Goal: Task Accomplishment & Management: Use online tool/utility

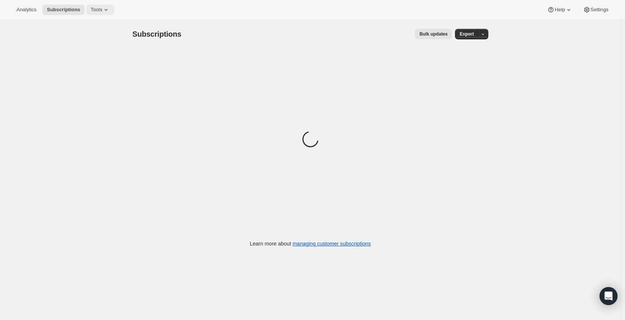
click at [101, 12] on span "Tools" at bounding box center [97, 10] width 12 height 6
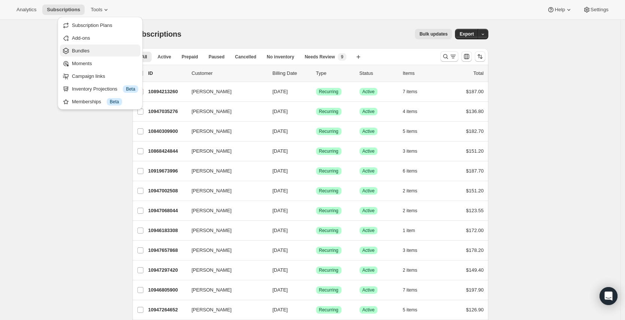
click at [89, 50] on span "Bundles" at bounding box center [81, 51] width 18 height 6
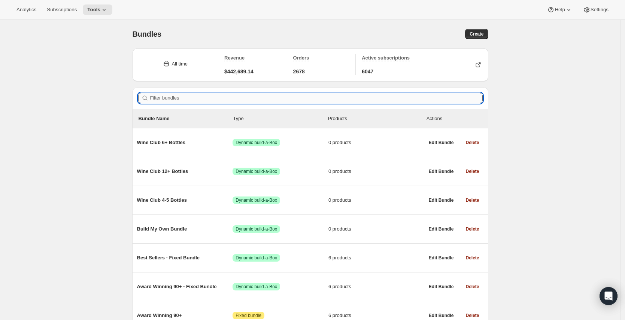
click at [242, 97] on input "Filter bundles" at bounding box center [316, 98] width 332 height 10
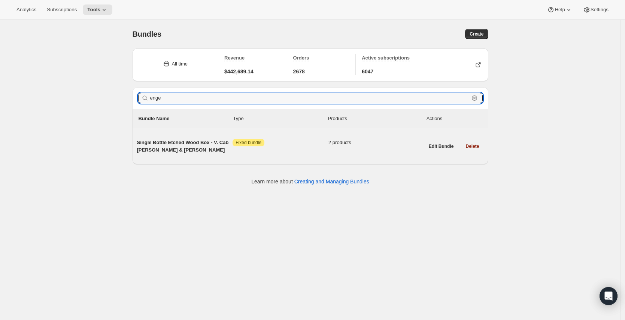
type input "enge"
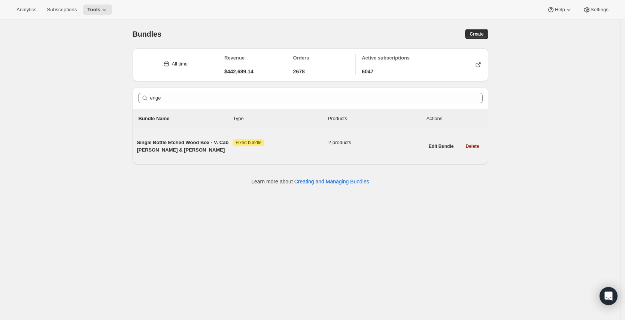
click at [170, 143] on span "Single Bottle Etched Wood Box - V. Cab [PERSON_NAME] & [PERSON_NAME]" at bounding box center [185, 146] width 96 height 15
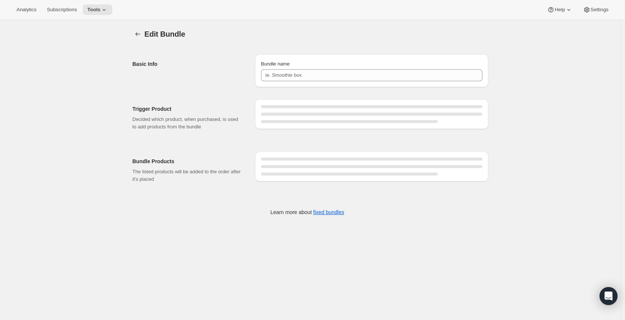
type input "Single Bottle Etched Wood Box - V. Cab [PERSON_NAME] & [PERSON_NAME]"
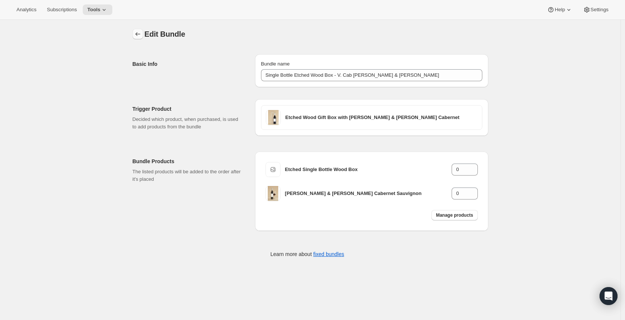
click at [137, 32] on icon "Bundles" at bounding box center [137, 33] width 7 height 7
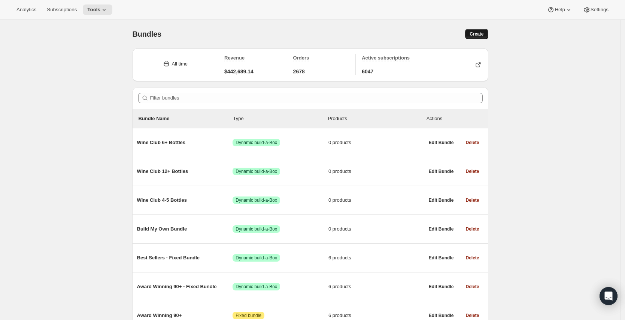
click at [476, 30] on button "Create" at bounding box center [476, 34] width 23 height 10
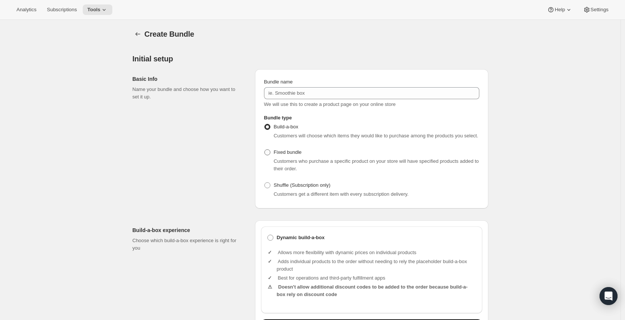
click at [296, 155] on span "Fixed bundle" at bounding box center [288, 152] width 28 height 6
click at [265, 150] on input "Fixed bundle" at bounding box center [264, 149] width 0 height 0
radio input "true"
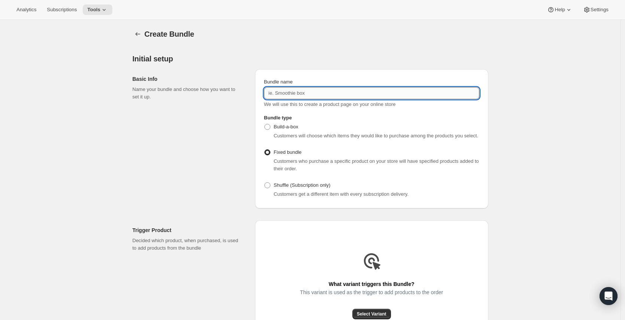
click at [280, 97] on input "Bundle name" at bounding box center [371, 93] width 215 height 12
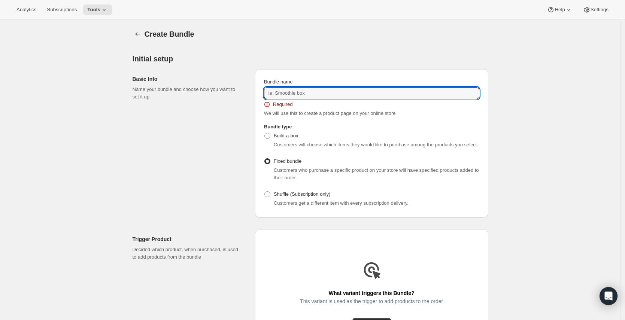
paste input "Etched Wood Gift Box with [PERSON_NAME] & [PERSON_NAME] Chardonnay"
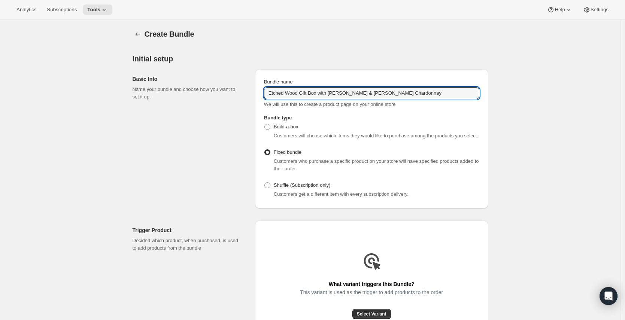
type input "Etched Wood Gift Box with [PERSON_NAME] & [PERSON_NAME] Chardonnay"
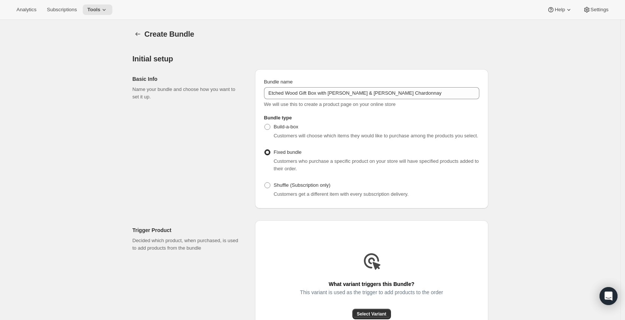
click at [526, 160] on div "Create Bundle. This page is ready Create Bundle Initial setup Basic Info Name y…" at bounding box center [310, 302] width 620 height 564
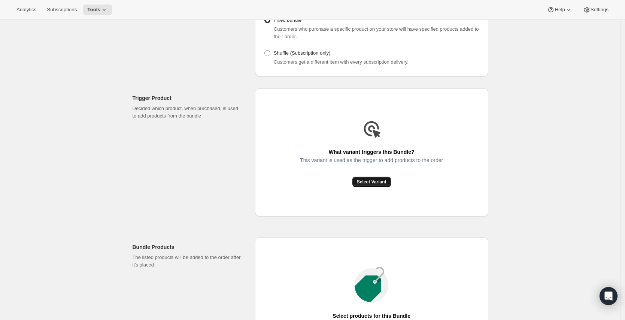
scroll to position [134, 0]
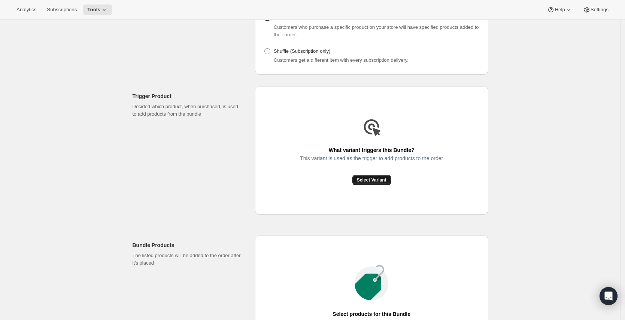
click at [376, 183] on span "Select Variant" at bounding box center [372, 180] width 30 height 6
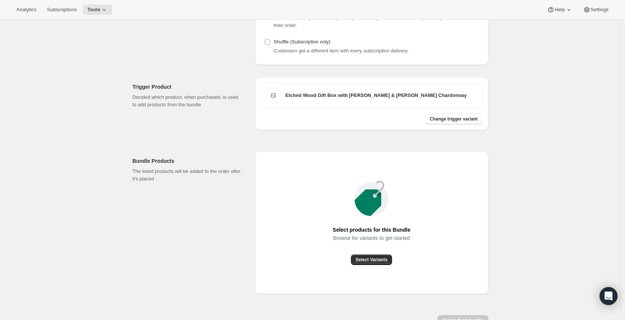
scroll to position [197, 0]
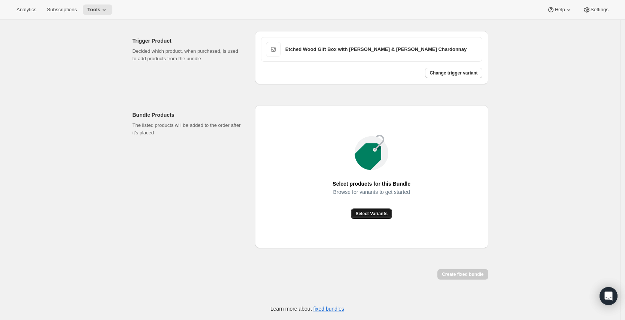
click at [382, 210] on button "Select Variants" at bounding box center [371, 213] width 41 height 10
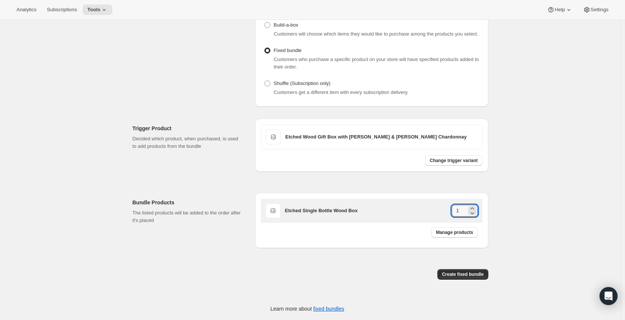
drag, startPoint x: 468, startPoint y: 211, endPoint x: 410, endPoint y: 207, distance: 58.1
click at [408, 207] on div "Etched Single Bottle Wood Box 1" at bounding box center [381, 211] width 193 height 12
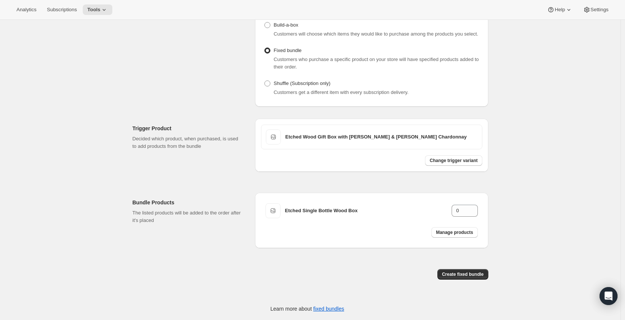
click at [538, 208] on div "Create Bundle. This page is ready Create Bundle Initial setup Basic Info Name y…" at bounding box center [310, 119] width 620 height 402
click at [455, 231] on span "Manage products" at bounding box center [454, 232] width 37 height 6
type input "1"
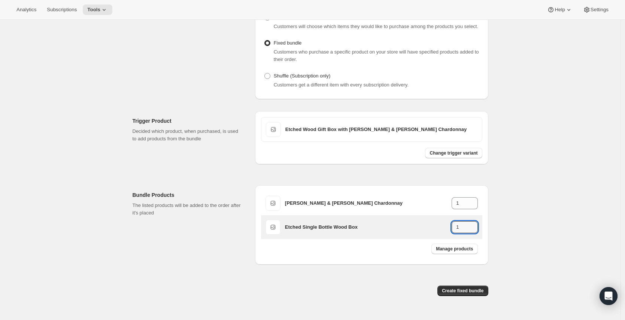
drag, startPoint x: 465, startPoint y: 236, endPoint x: 421, endPoint y: 235, distance: 44.5
click at [421, 233] on div "Etched Single Bottle Wood Box 1" at bounding box center [381, 227] width 193 height 12
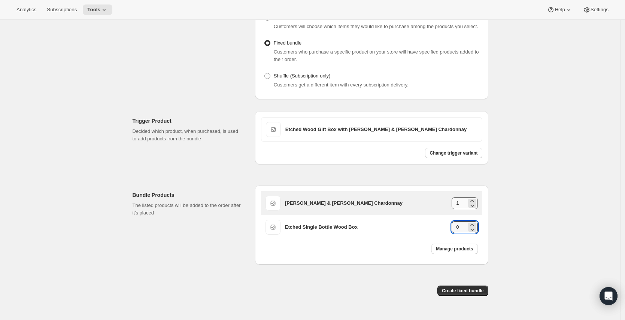
type input "0"
drag, startPoint x: 466, startPoint y: 209, endPoint x: 409, endPoint y: 199, distance: 57.8
click at [408, 199] on div "[PERSON_NAME] & [PERSON_NAME] Chardonnay 1" at bounding box center [371, 203] width 221 height 24
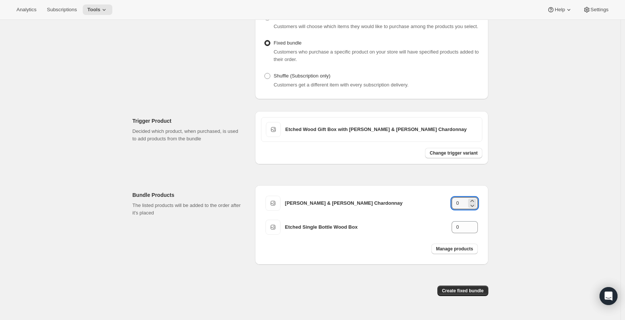
type input "0"
click at [512, 216] on div "Create Bundle. This page is ready Create Bundle Initial setup Basic Info Name y…" at bounding box center [310, 124] width 620 height 426
click at [470, 294] on span "Create fixed bundle" at bounding box center [463, 291] width 42 height 6
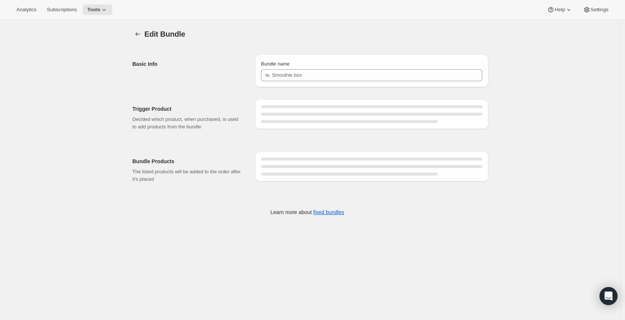
type input "Etched Wood Gift Box with [PERSON_NAME] & [PERSON_NAME] Chardonnay"
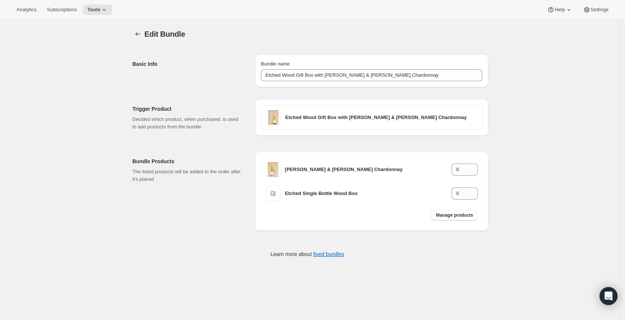
click at [539, 120] on div "Edit Bundle. This page is ready Edit Bundle Basic Info Bundle name Etched Wood …" at bounding box center [310, 148] width 620 height 257
click at [532, 181] on div "Edit Bundle. This page is ready Edit Bundle Basic Info Bundle name Etched Wood …" at bounding box center [310, 148] width 620 height 257
click at [140, 34] on icon "Bundles" at bounding box center [137, 33] width 7 height 7
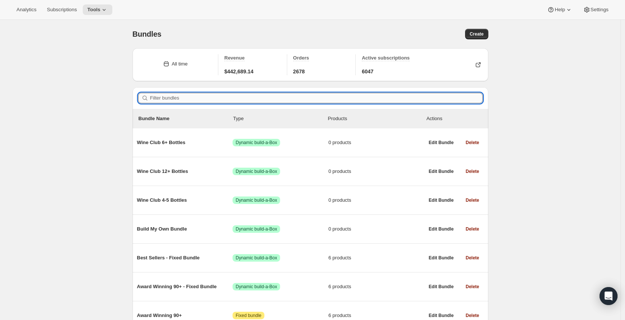
click at [211, 99] on input "Filter bundles" at bounding box center [316, 98] width 332 height 10
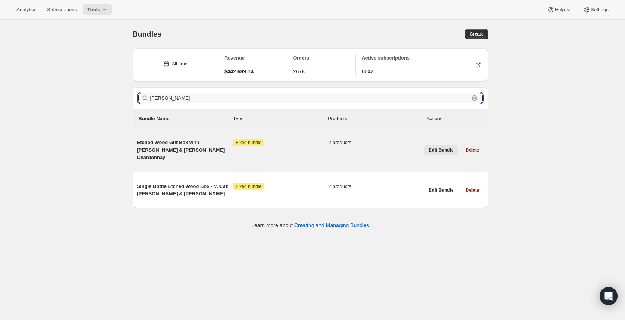
type input "[PERSON_NAME]"
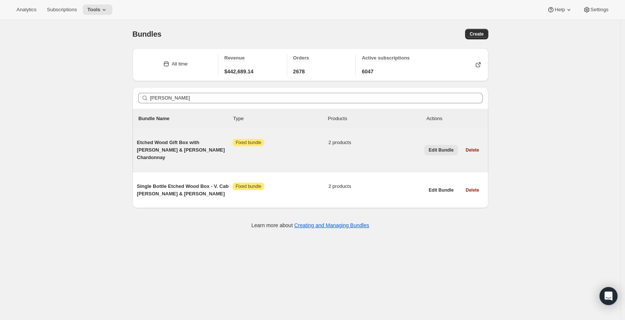
click at [442, 147] on span "Edit Bundle" at bounding box center [440, 150] width 25 height 6
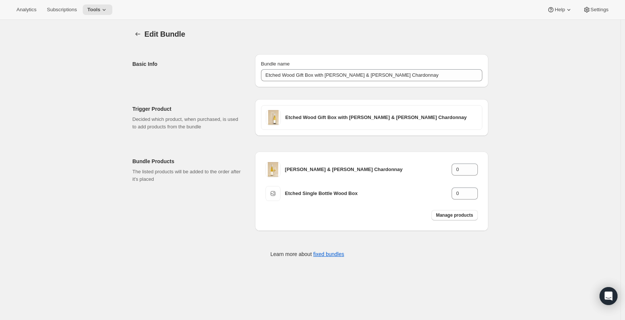
click at [571, 99] on div "Edit Bundle. This page is ready Edit Bundle Basic Info Bundle name Etched Wood …" at bounding box center [310, 148] width 620 height 257
click at [445, 218] on button "Manage products" at bounding box center [454, 215] width 46 height 10
click at [549, 136] on div "Edit Bundle. This page is ready Edit Bundle Basic Info Bundle name Etched Wood …" at bounding box center [310, 148] width 620 height 257
click at [565, 131] on div "Edit Bundle. This page is ready Edit Bundle Basic Info Bundle name Etched Wood …" at bounding box center [310, 148] width 620 height 257
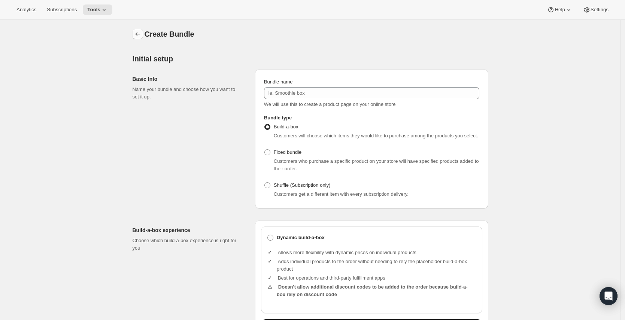
click at [143, 34] on button "Bundles" at bounding box center [137, 34] width 10 height 10
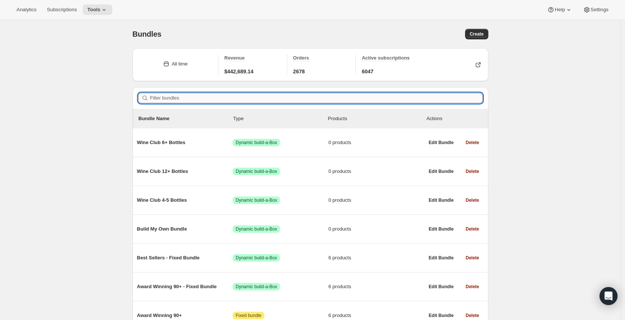
click at [202, 101] on input "Filter bundles" at bounding box center [316, 98] width 332 height 10
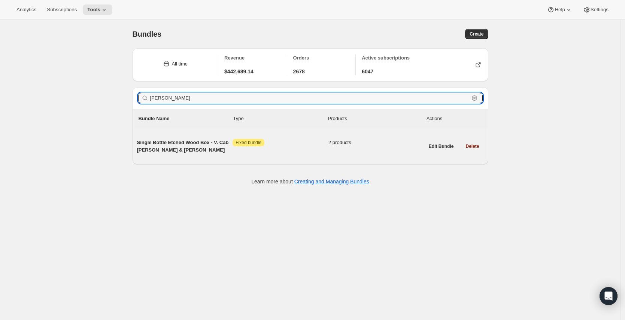
type input "[PERSON_NAME]"
click at [298, 147] on div "Single Bottle Etched Wood Box - V. Cab Savu Engel & Volkers Attention Fixed bun…" at bounding box center [280, 146] width 287 height 15
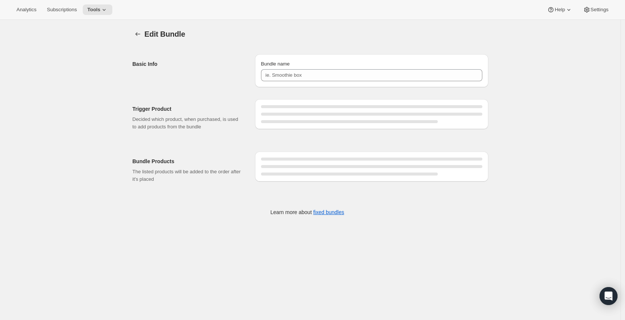
type input "Single Bottle Etched Wood Box - V. Cab [PERSON_NAME] & [PERSON_NAME]"
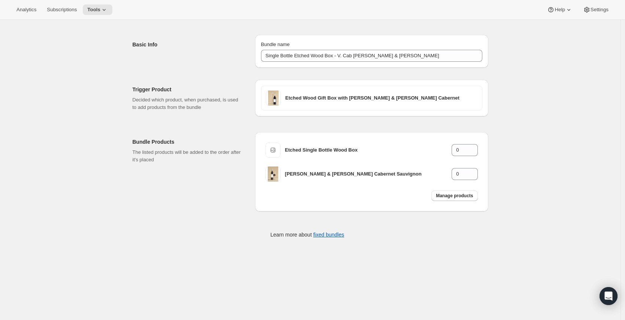
scroll to position [20, 0]
